Goal: Obtain resource: Obtain resource

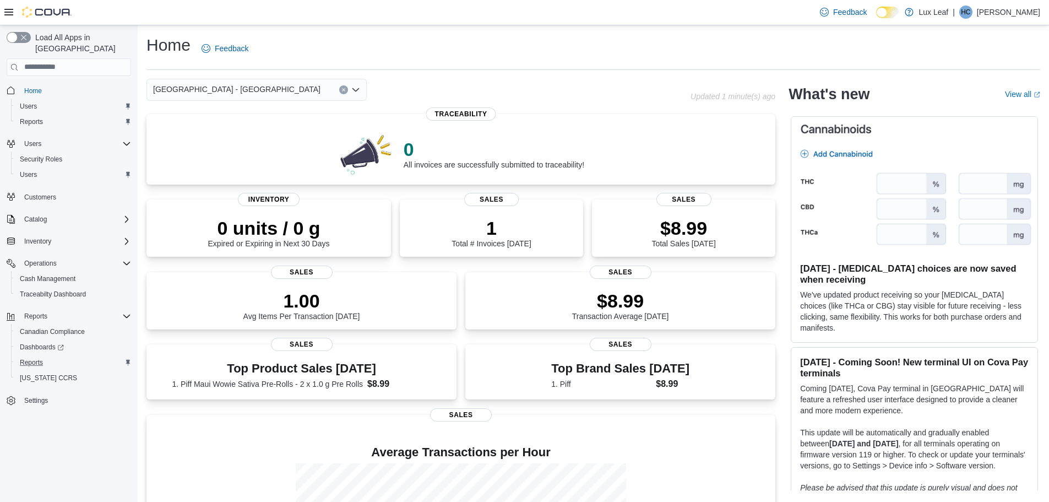
click at [54, 356] on div "Reports" at bounding box center [73, 362] width 116 height 13
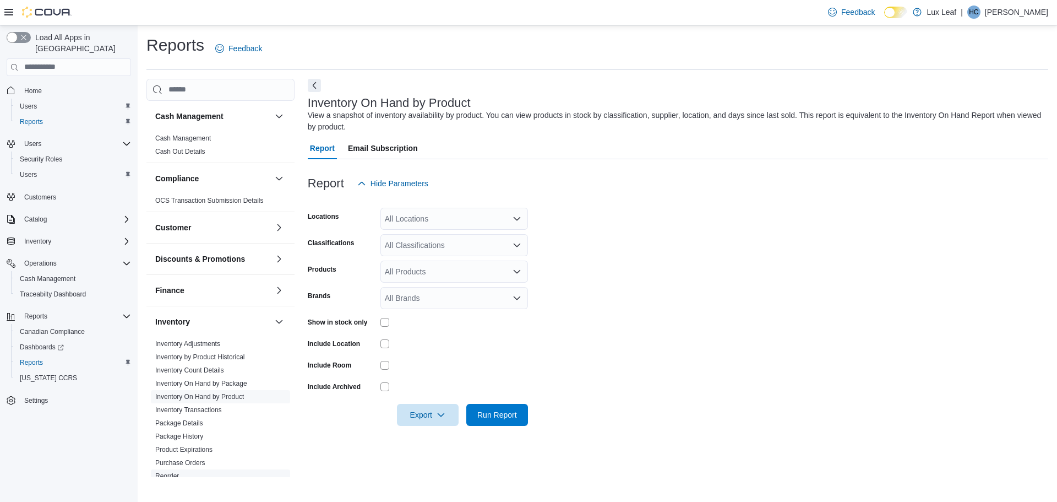
click at [178, 473] on link "Reorder" at bounding box center [167, 476] width 24 height 8
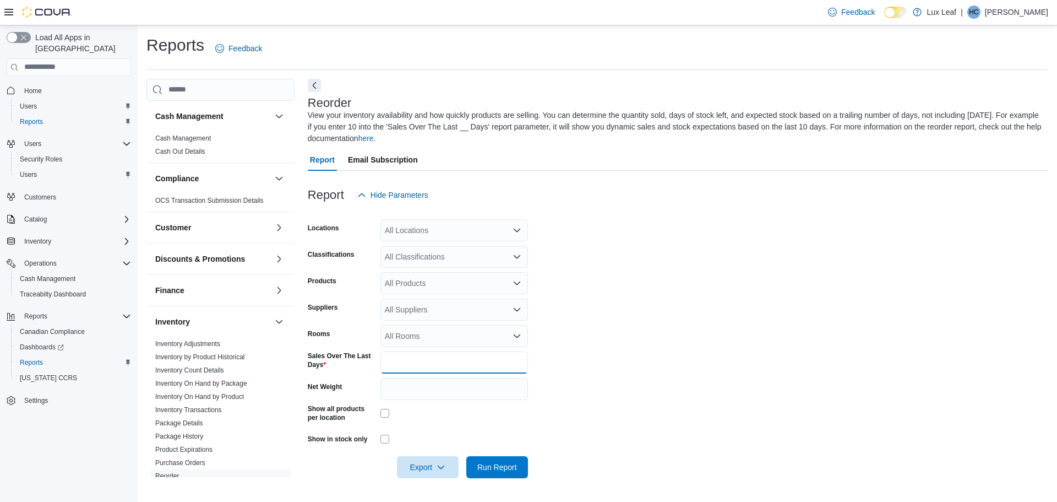
click at [405, 367] on input "*" at bounding box center [455, 362] width 148 height 22
type input "**"
click at [442, 231] on div "All Locations" at bounding box center [455, 230] width 148 height 22
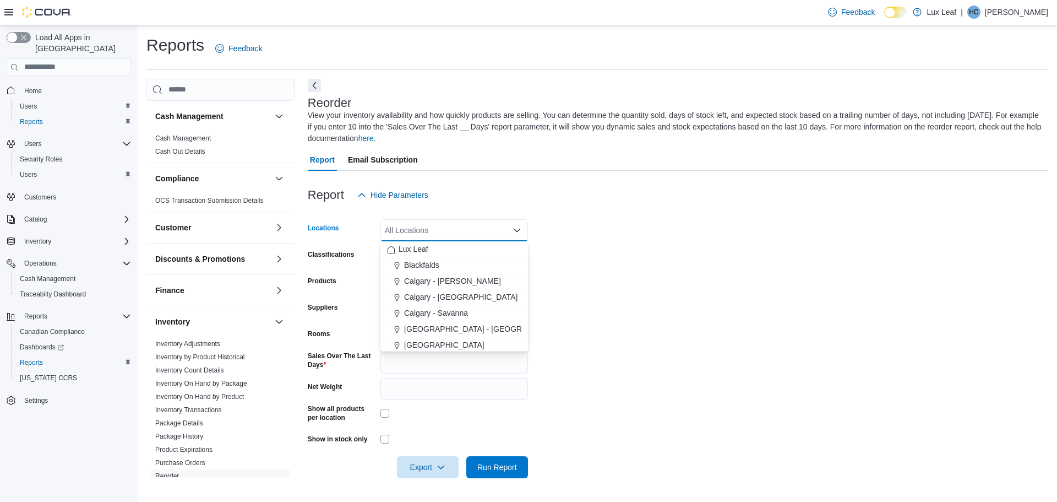
click at [458, 333] on span "Calgary - Taradale" at bounding box center [487, 328] width 167 height 11
click at [625, 281] on form "Locations All Locations Combo box. Selected. Combo box input. All Locations. Ty…" at bounding box center [678, 342] width 741 height 272
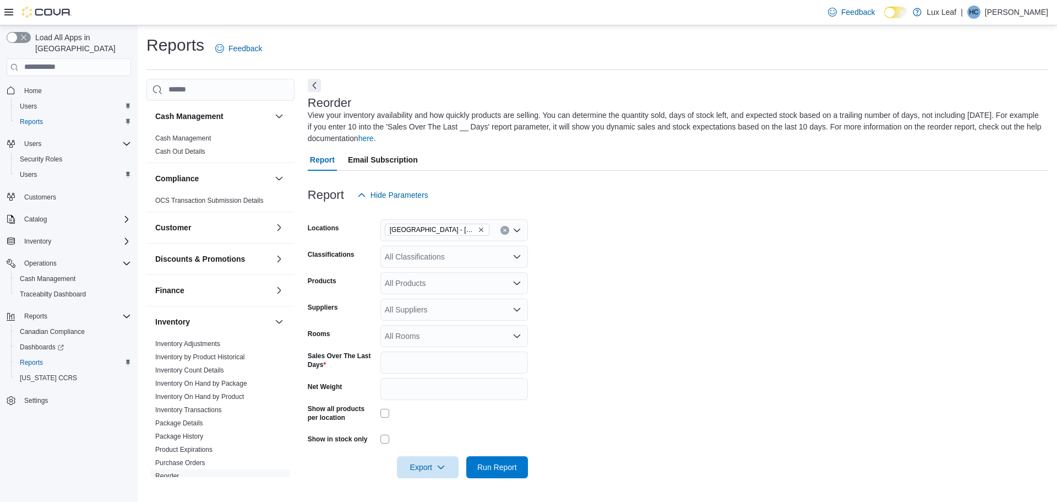
click at [438, 258] on div "All Classifications" at bounding box center [455, 257] width 148 height 22
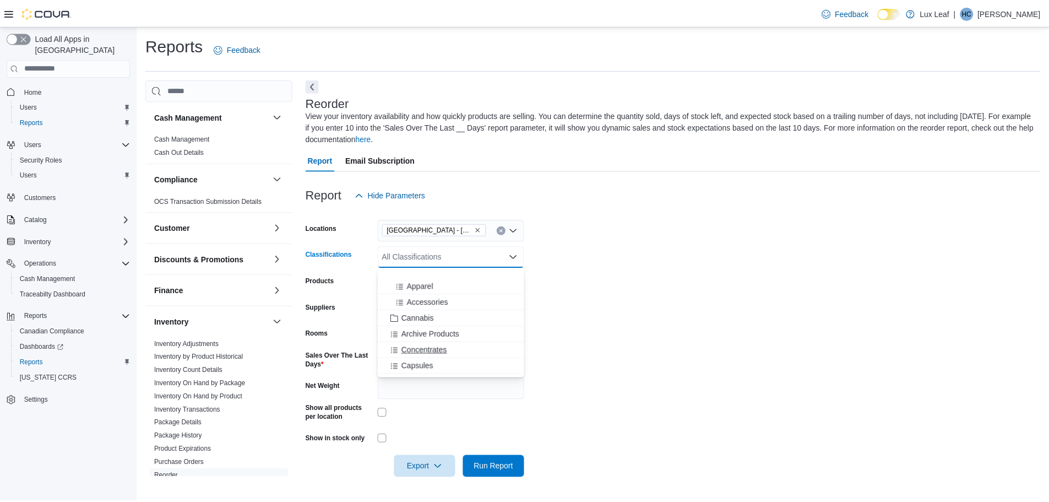
scroll to position [220, 0]
click at [422, 295] on span "Concentrates" at bounding box center [427, 294] width 46 height 11
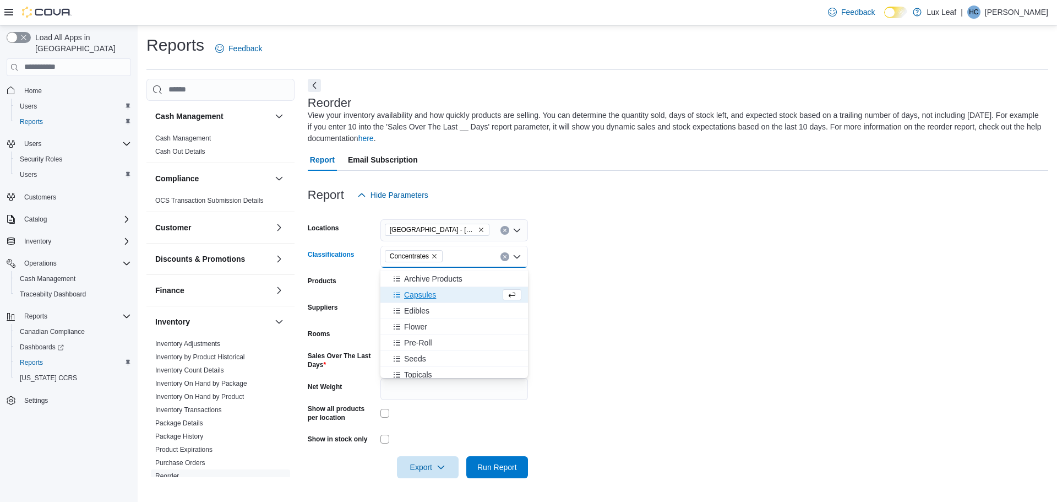
click at [422, 295] on span "Capsules" at bounding box center [420, 294] width 32 height 11
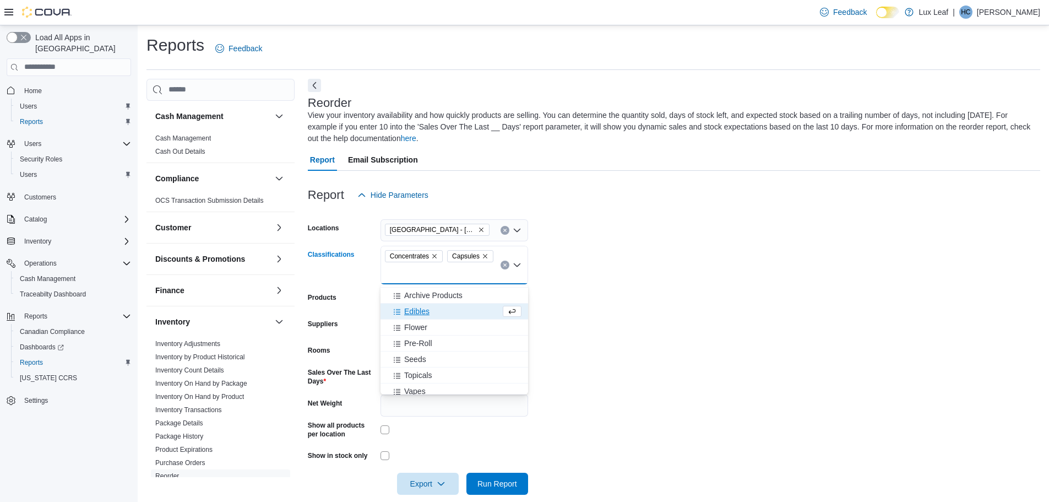
click at [422, 312] on span "Edibles" at bounding box center [416, 311] width 25 height 11
click at [415, 329] on span "Pre-Roll" at bounding box center [418, 327] width 28 height 11
click at [417, 311] on span "Flower" at bounding box center [415, 311] width 23 height 11
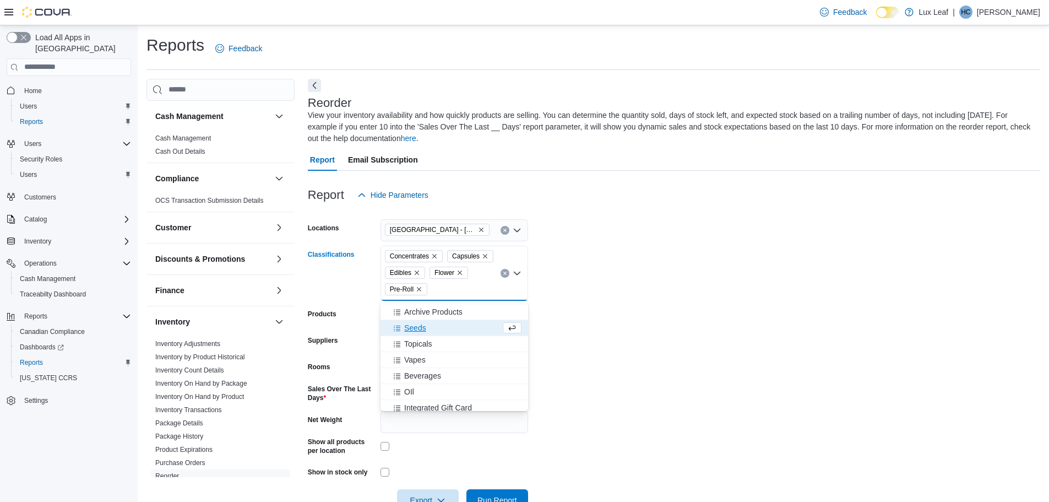
click at [417, 326] on span "Seeds" at bounding box center [415, 327] width 22 height 11
click at [417, 335] on button "Topicals" at bounding box center [455, 328] width 148 height 16
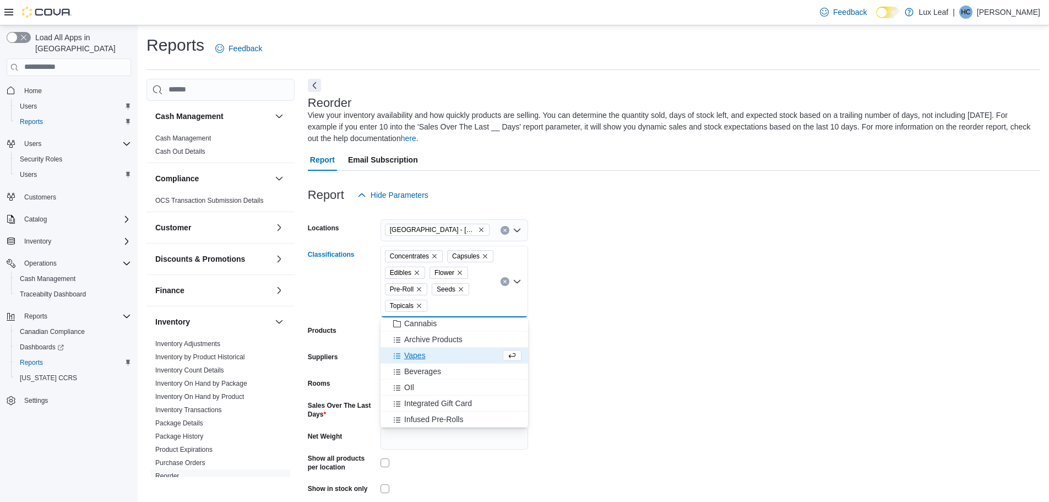
scroll to position [209, 0]
click at [417, 356] on span "Vapes" at bounding box center [414, 355] width 21 height 11
click at [418, 368] on span "Beverages" at bounding box center [422, 371] width 37 height 11
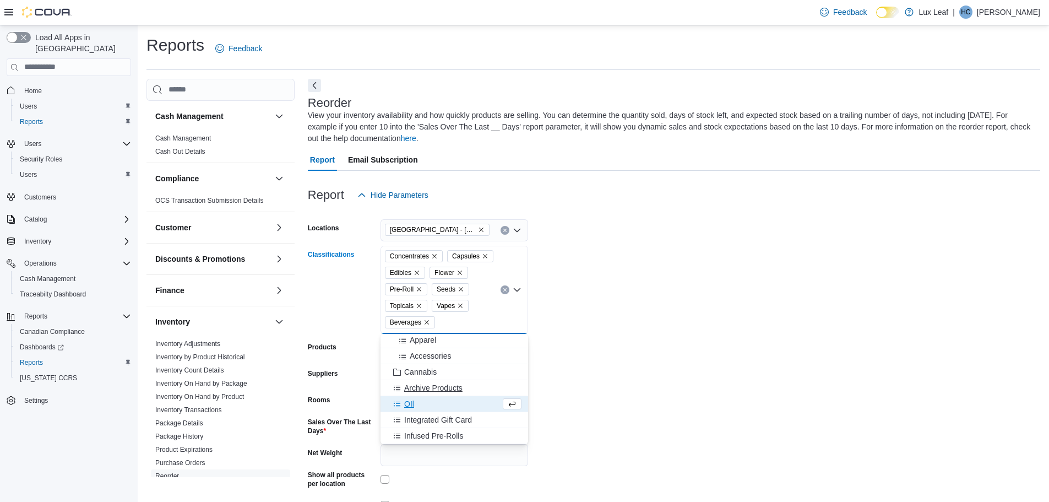
scroll to position [177, 0]
click at [418, 403] on div "OIl" at bounding box center [443, 403] width 113 height 11
click at [416, 421] on span "Integrated Gift Card" at bounding box center [438, 419] width 68 height 11
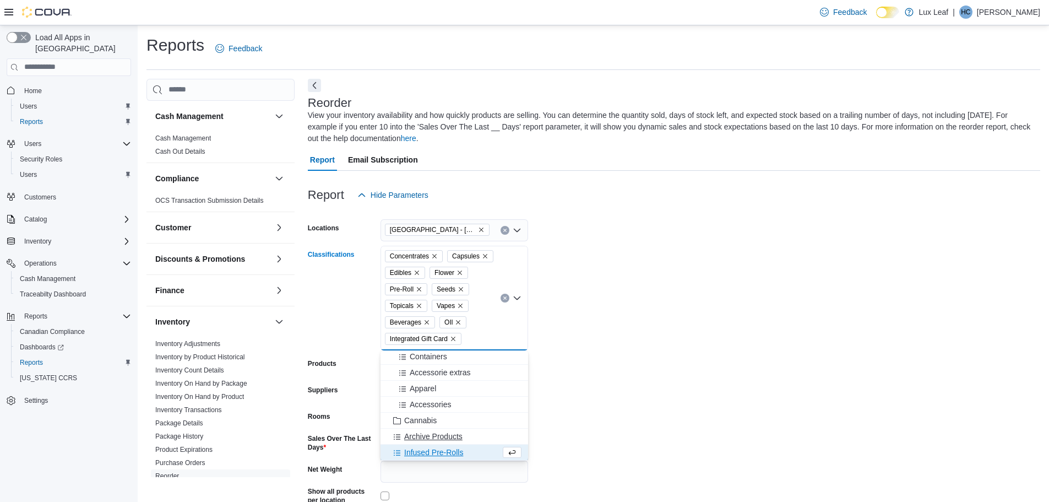
click at [417, 436] on span "Archive Products" at bounding box center [433, 436] width 58 height 11
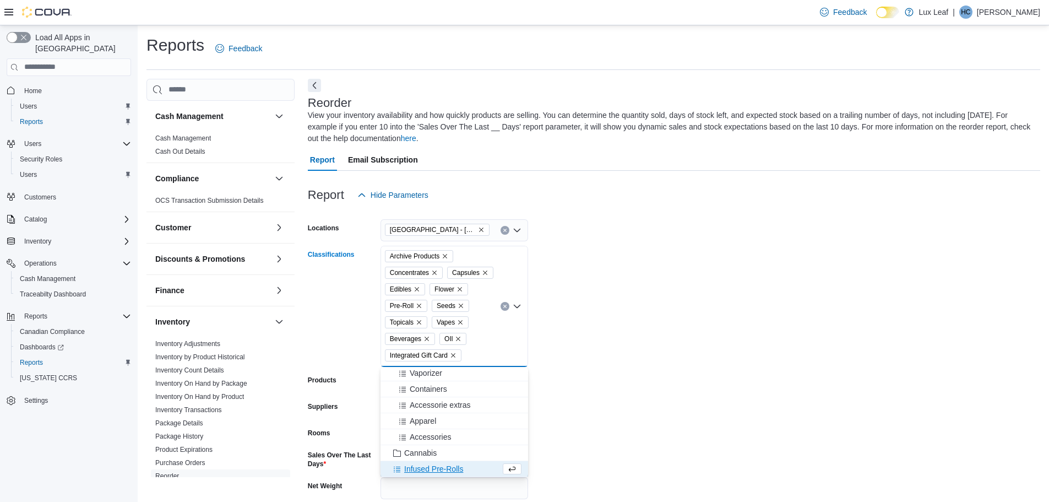
scroll to position [129, 0]
click at [427, 471] on span "Infused Pre-Rolls" at bounding box center [433, 468] width 59 height 11
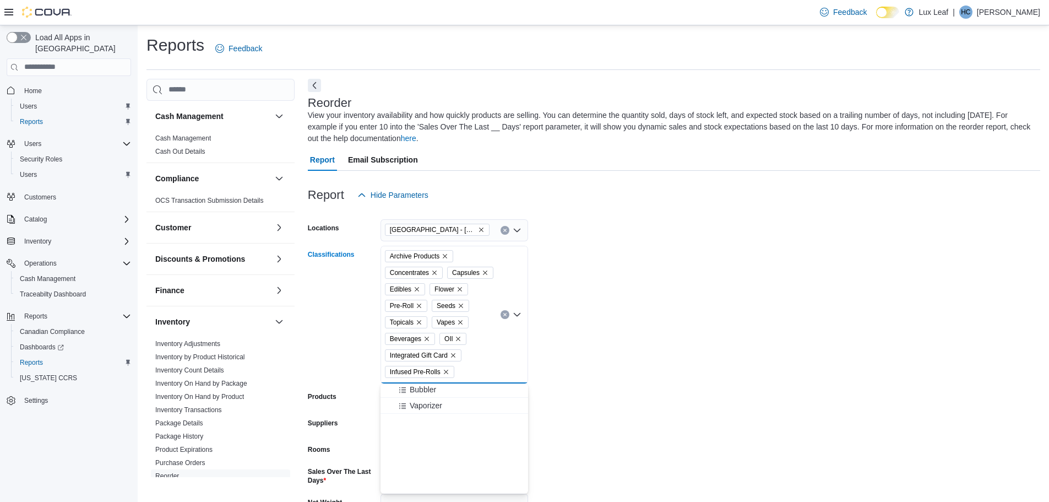
scroll to position [0, 0]
click at [444, 256] on icon "Remove Archive Products from selection in this group" at bounding box center [445, 256] width 7 height 7
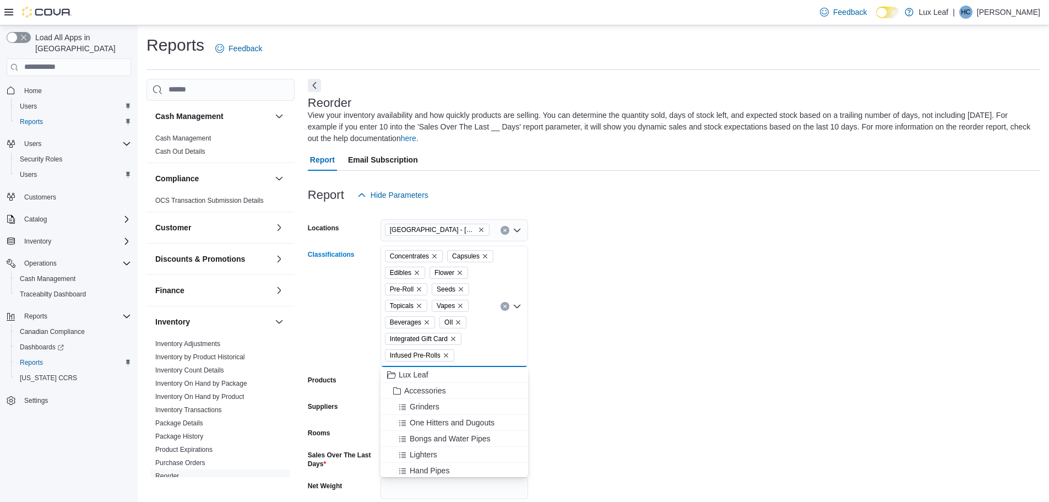
click at [609, 361] on form "Locations Calgary - Taradale Classifications Concentrates Capsules Edibles Flow…" at bounding box center [674, 391] width 732 height 371
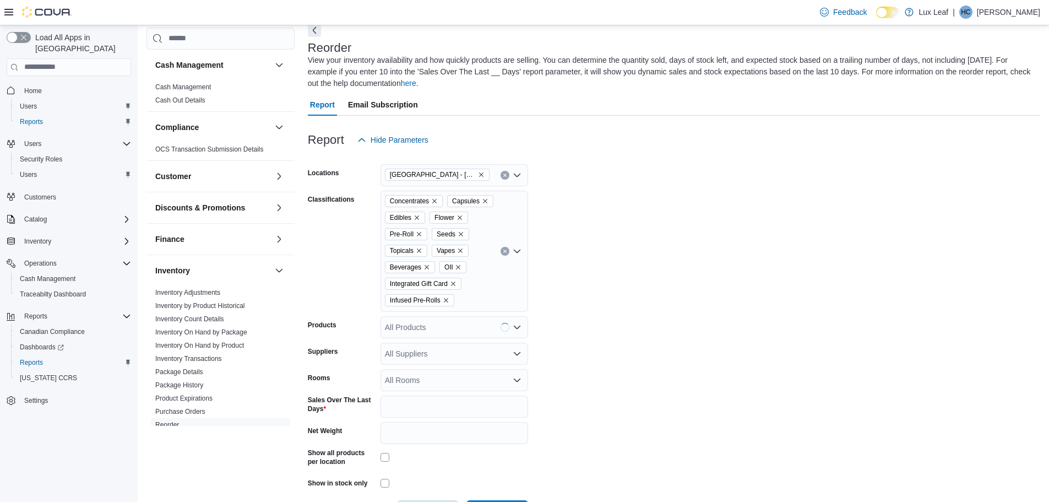
scroll to position [97, 0]
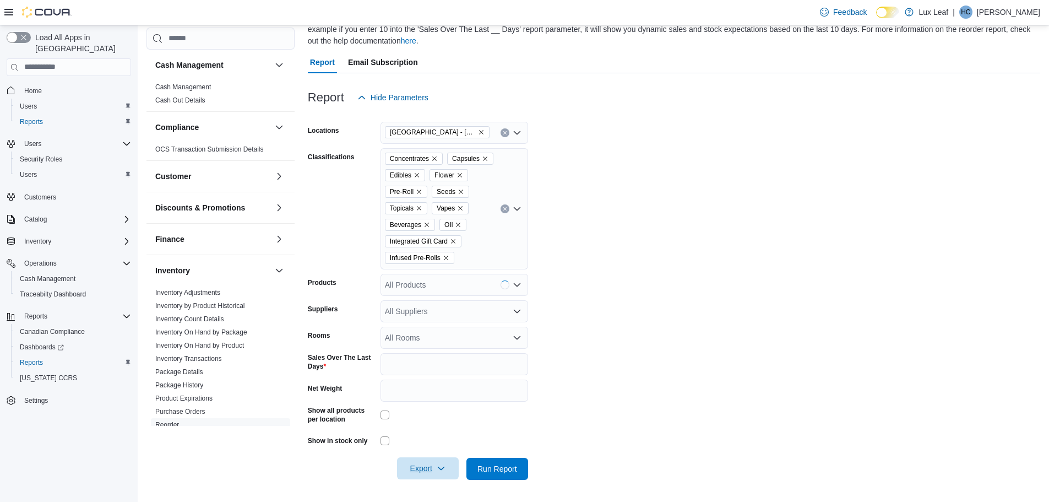
click at [441, 471] on icon "button" at bounding box center [441, 468] width 9 height 9
click at [440, 400] on span "Export to Excel" at bounding box center [430, 402] width 50 height 9
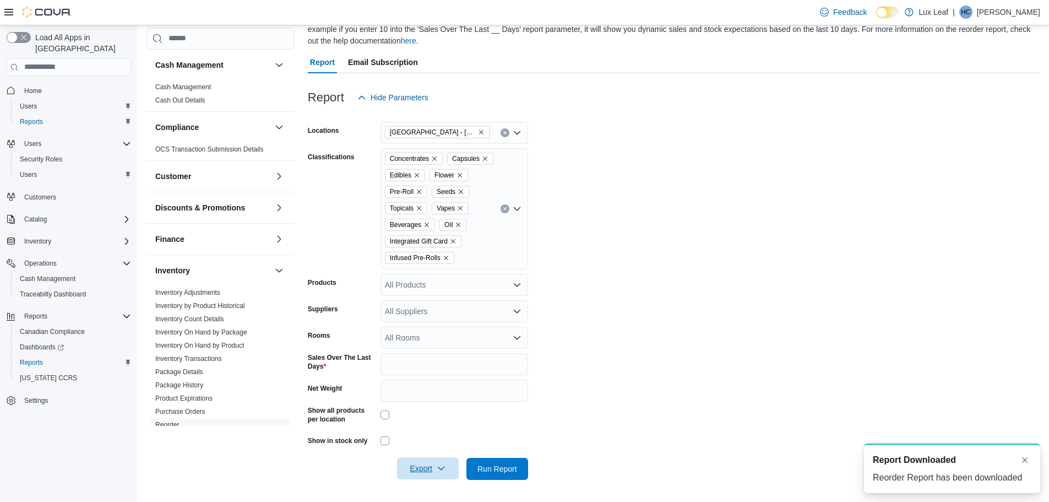
scroll to position [0, 0]
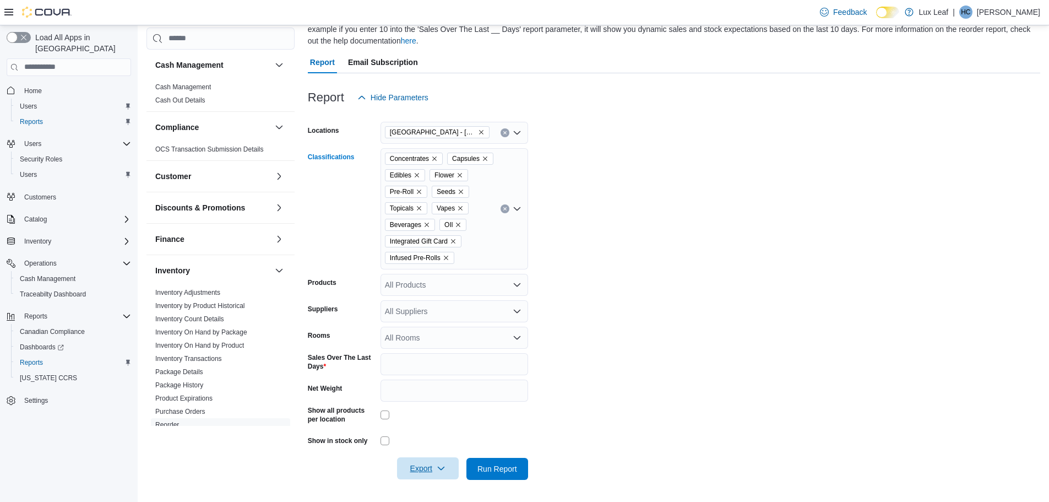
click at [506, 210] on icon "Clear input" at bounding box center [504, 208] width 3 height 3
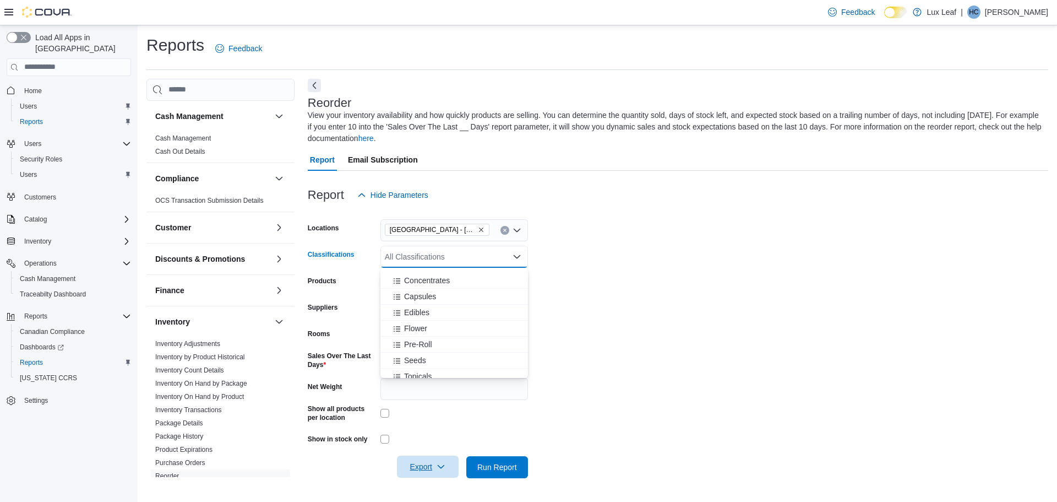
scroll to position [275, 0]
click at [427, 303] on span "Pre-Roll" at bounding box center [418, 303] width 28 height 11
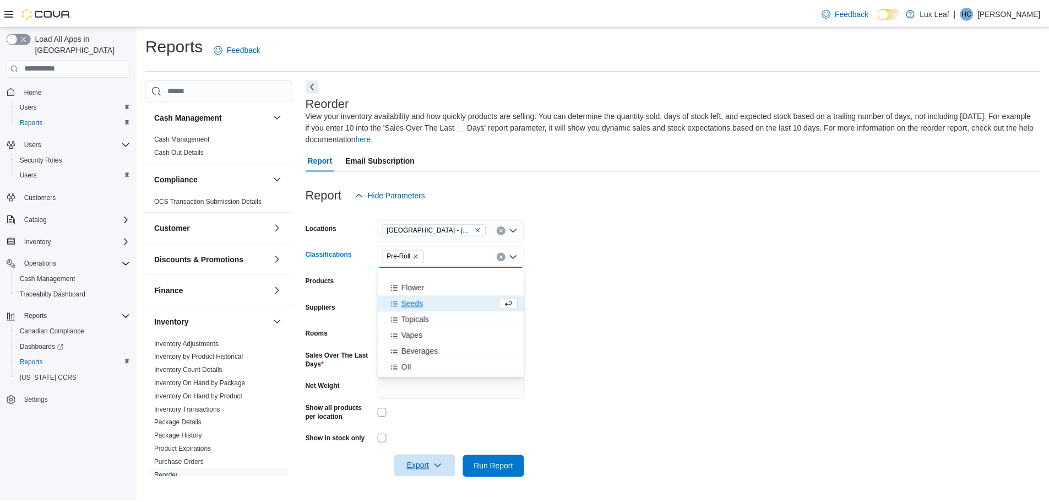
scroll to position [305, 0]
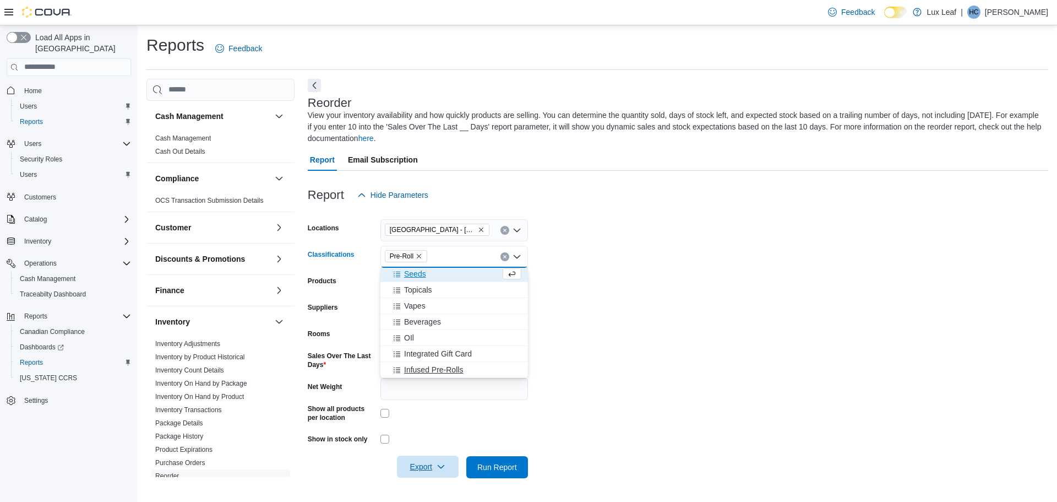
click at [428, 368] on span "Infused Pre-Rolls" at bounding box center [433, 369] width 59 height 11
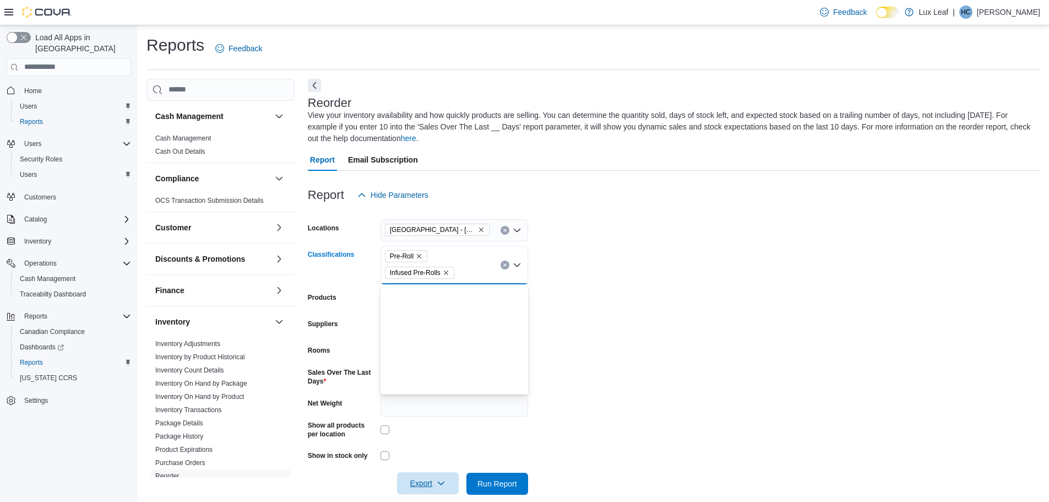
scroll to position [0, 0]
click at [665, 355] on form "Locations Calgary - Taradale Classifications Pre-Roll Infused Pre-Rolls Combo b…" at bounding box center [674, 350] width 732 height 289
click at [442, 479] on span "Export" at bounding box center [428, 483] width 48 height 22
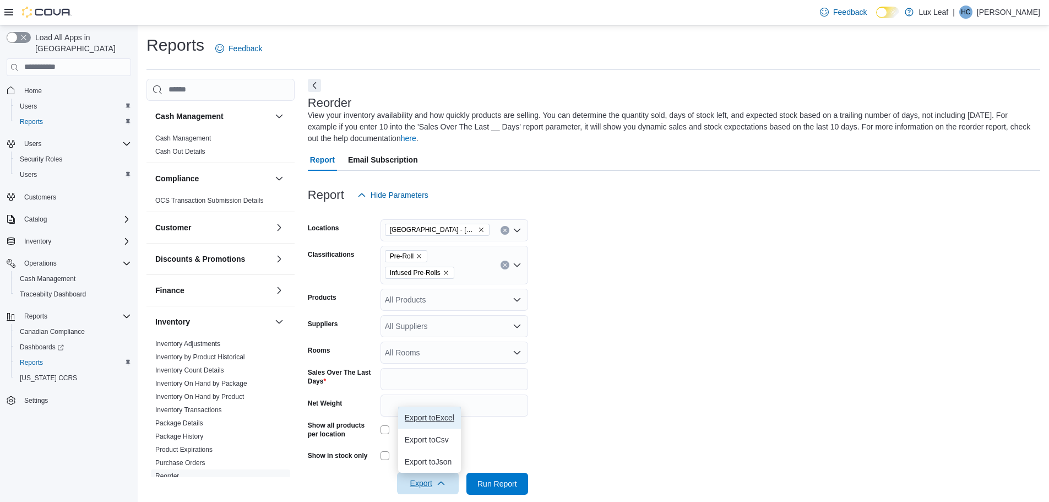
click at [446, 421] on span "Export to Excel" at bounding box center [430, 417] width 50 height 9
